Goal: Book appointment/travel/reservation

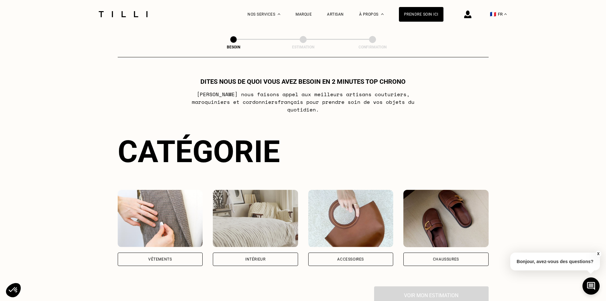
click at [164, 257] on div "Vêtements" at bounding box center [160, 259] width 24 height 4
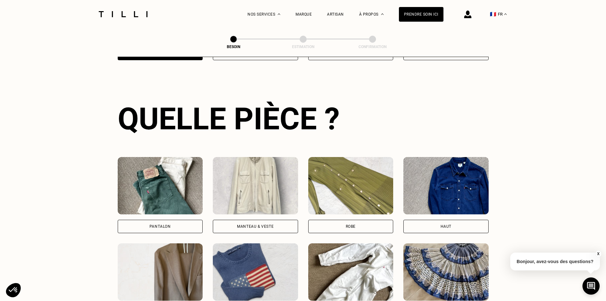
scroll to position [208, 0]
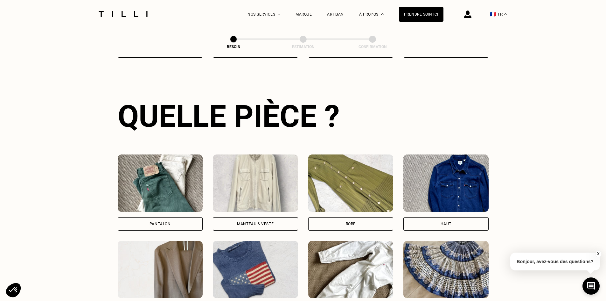
click at [185, 217] on div "Pantalon" at bounding box center [160, 223] width 85 height 13
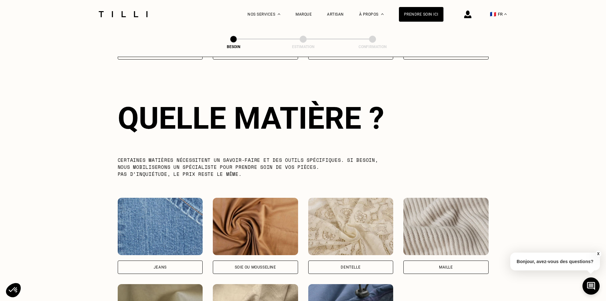
scroll to position [554, 0]
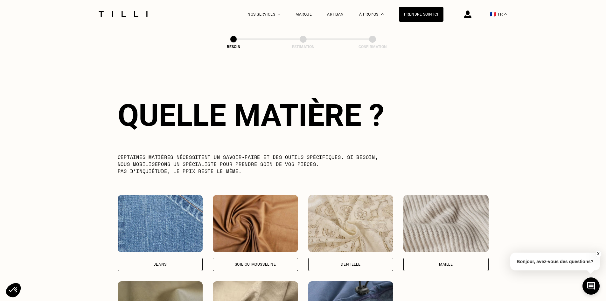
click at [176, 261] on div "Jeans" at bounding box center [160, 263] width 85 height 13
select select "FR"
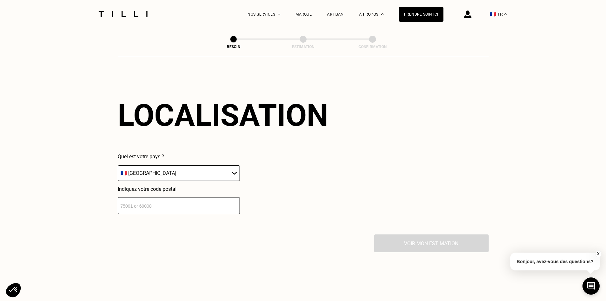
scroll to position [856, 0]
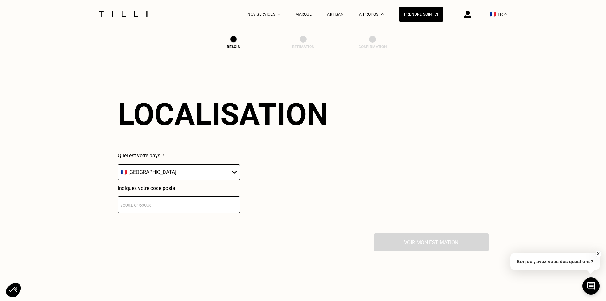
click at [164, 206] on input "number" at bounding box center [179, 204] width 122 height 17
type input "92400"
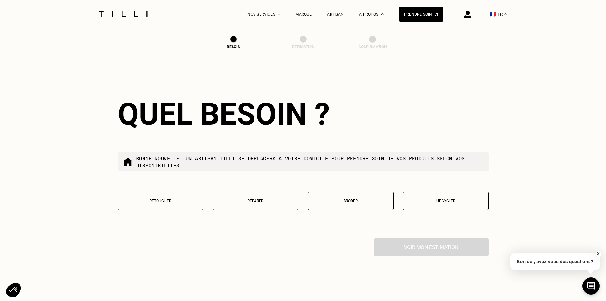
scroll to position [1014, 0]
click at [164, 198] on p "Retoucher" at bounding box center [160, 200] width 79 height 4
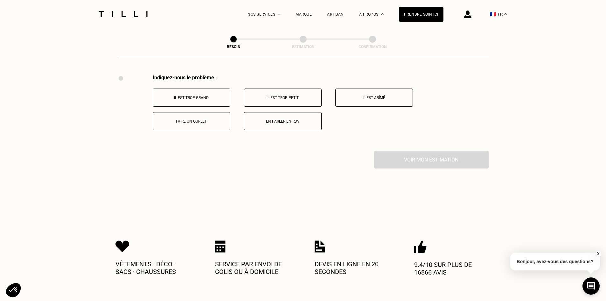
scroll to position [1177, 0]
click at [197, 119] on p "Faire un ourlet" at bounding box center [191, 121] width 71 height 4
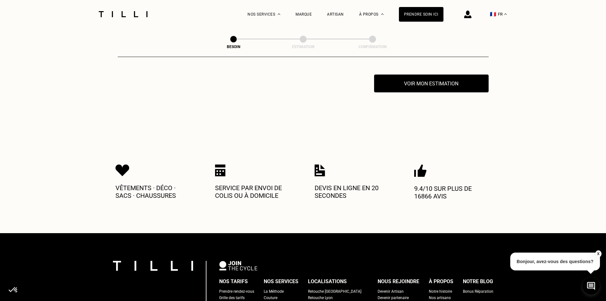
scroll to position [1253, 0]
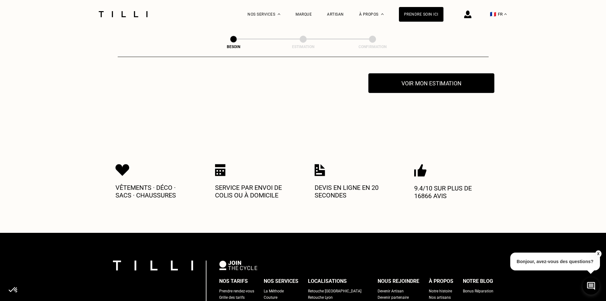
click at [432, 80] on button "Voir mon estimation" at bounding box center [432, 83] width 126 height 20
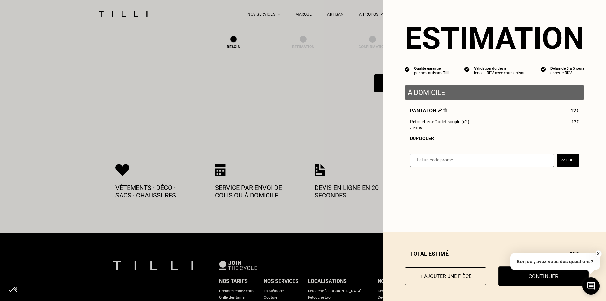
click at [539, 277] on button "Continuer" at bounding box center [544, 276] width 90 height 20
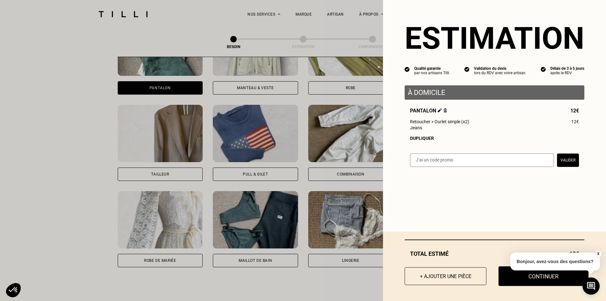
select select "FR"
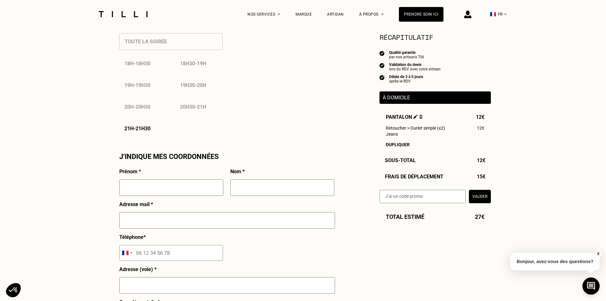
scroll to position [414, 0]
